Goal: Find specific page/section: Find specific page/section

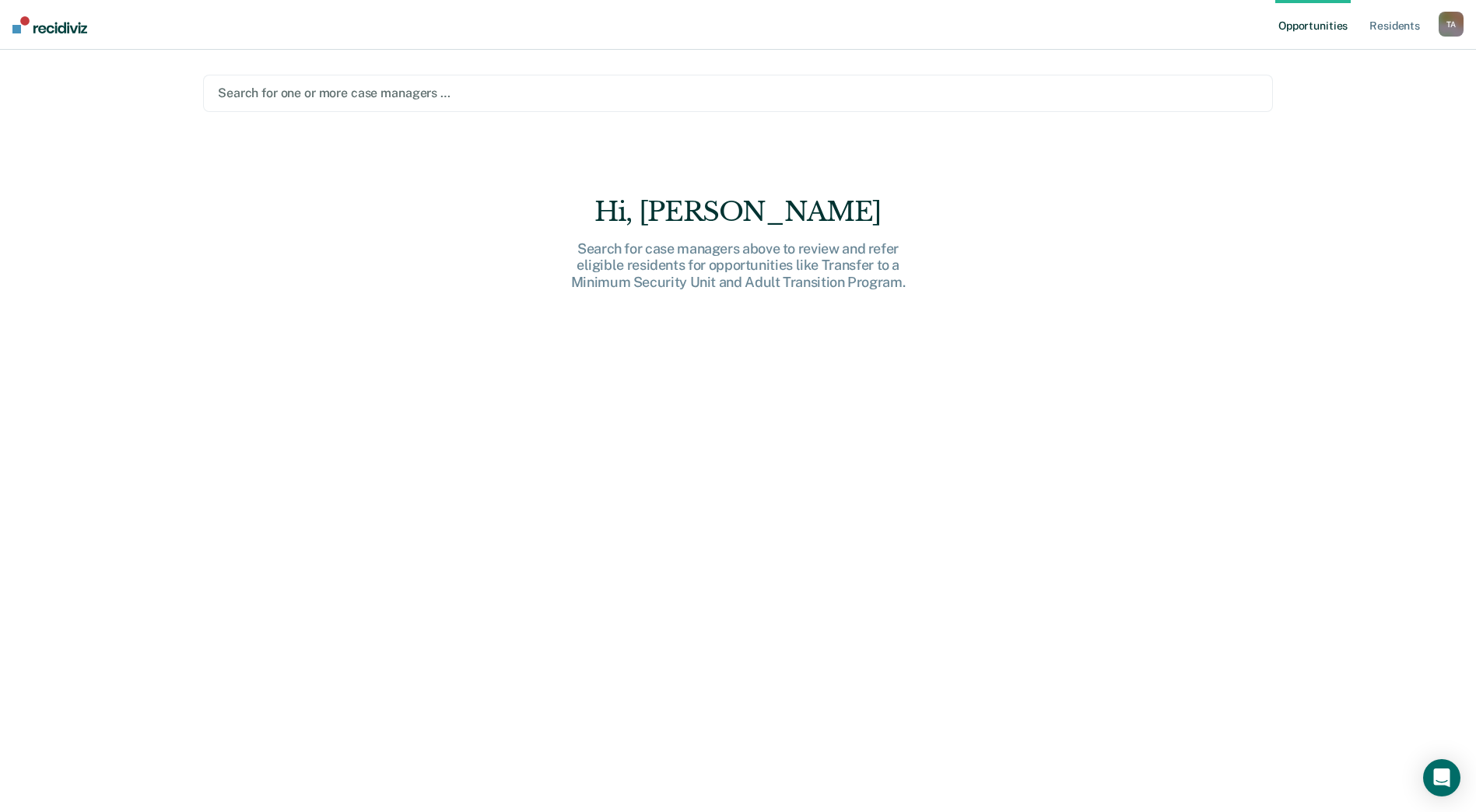
click at [357, 89] on div at bounding box center [737, 93] width 1040 height 18
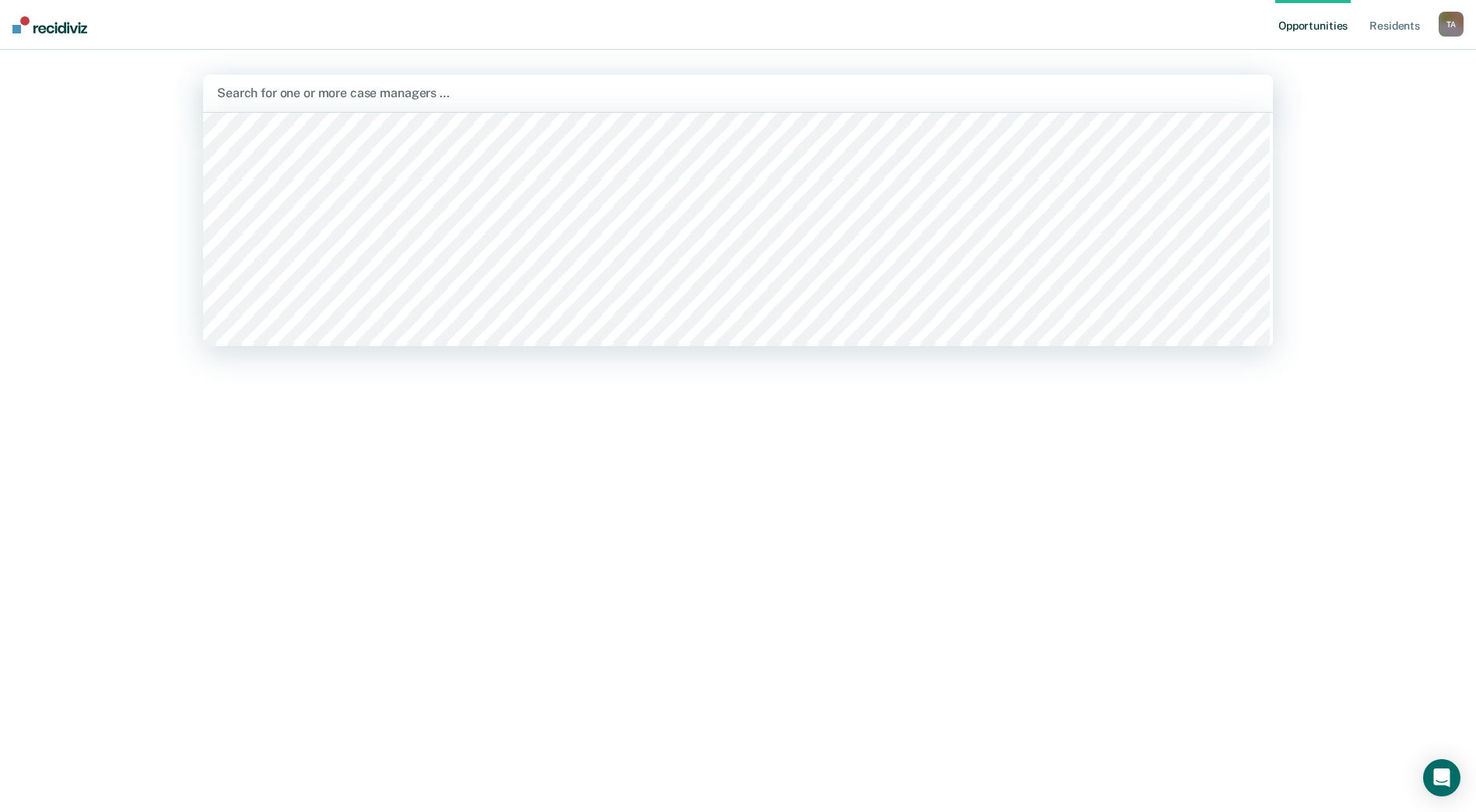
scroll to position [623, 0]
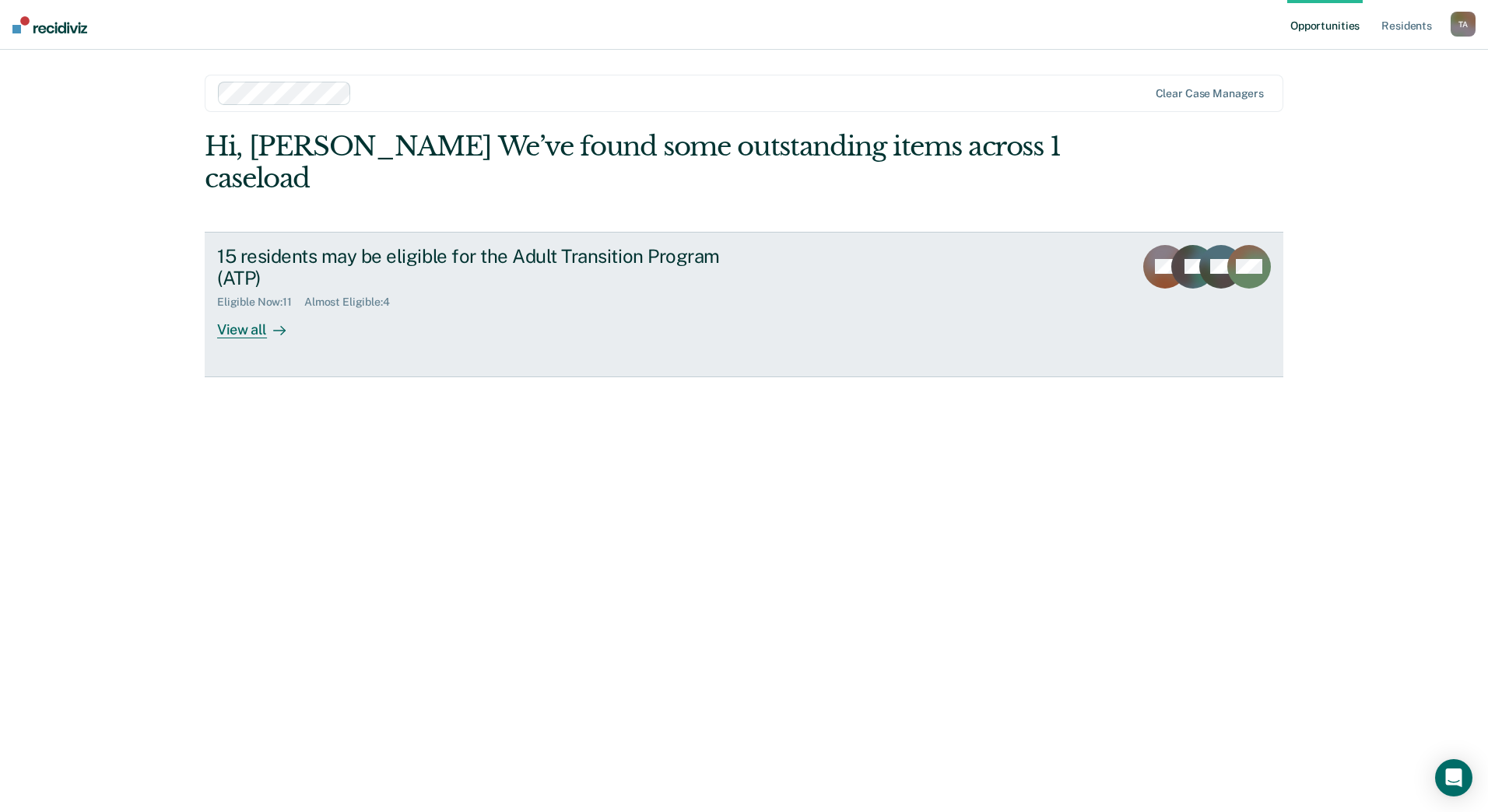
click at [239, 309] on div "View all" at bounding box center [260, 324] width 87 height 31
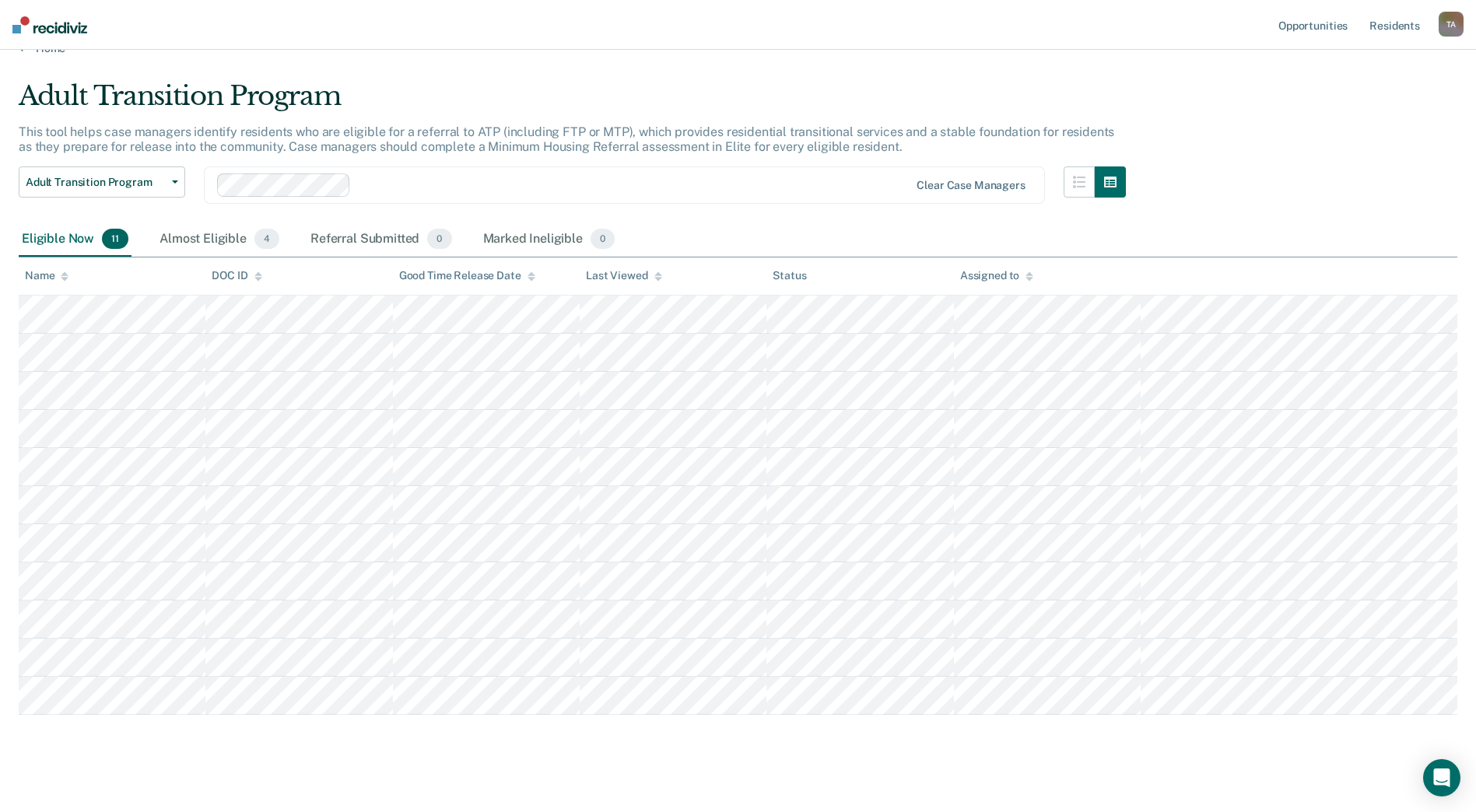
scroll to position [42, 0]
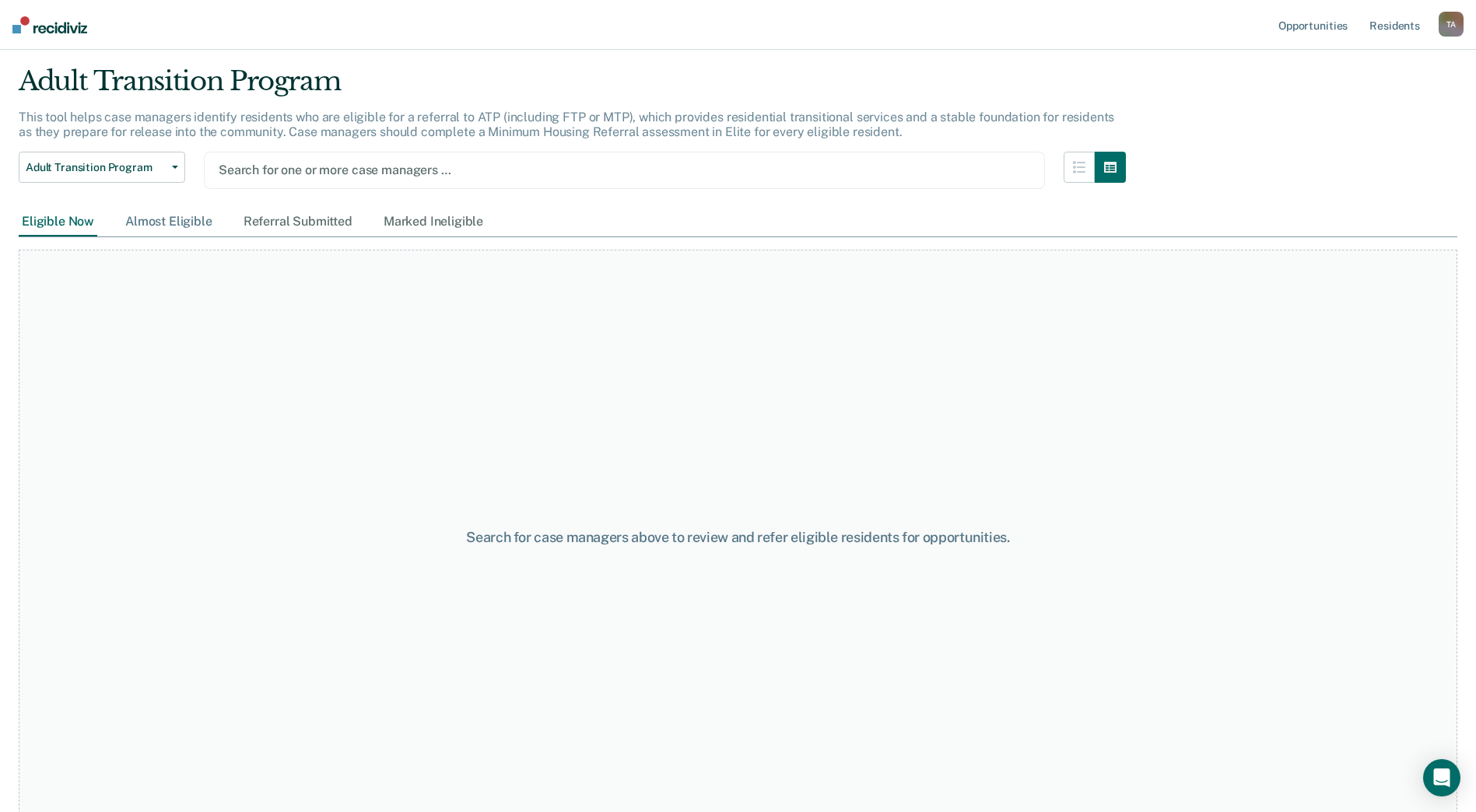
click at [151, 218] on div "Almost Eligible" at bounding box center [169, 222] width 93 height 29
click at [279, 215] on div "Referral Submitted" at bounding box center [298, 222] width 116 height 29
click at [187, 231] on div "Almost Eligible" at bounding box center [169, 222] width 93 height 29
click at [30, 217] on div "Eligible Now" at bounding box center [57, 222] width 79 height 29
